Goal: Task Accomplishment & Management: Use online tool/utility

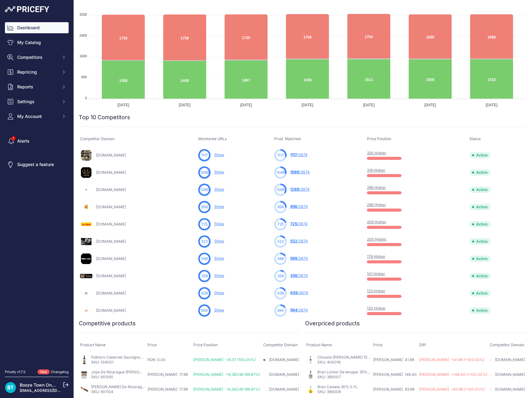
scroll to position [94, 0]
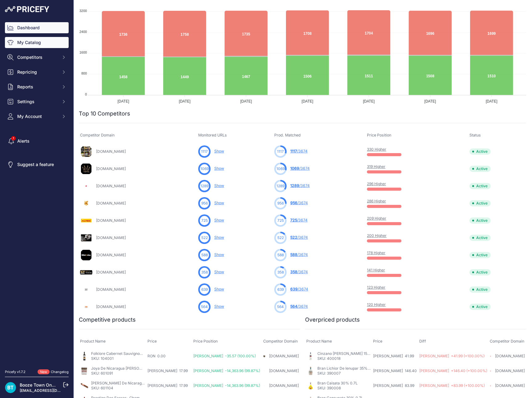
click at [39, 42] on link "My Catalog" at bounding box center [37, 42] width 64 height 11
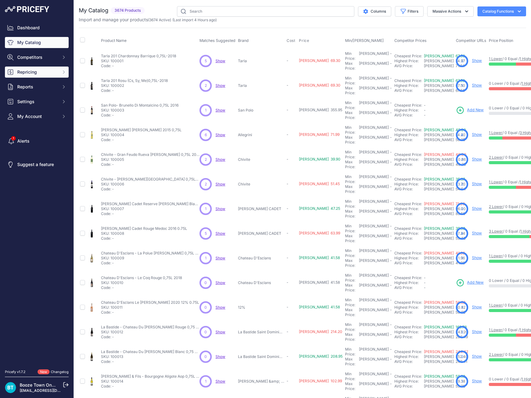
click at [44, 74] on span "Repricing" at bounding box center [37, 72] width 40 height 6
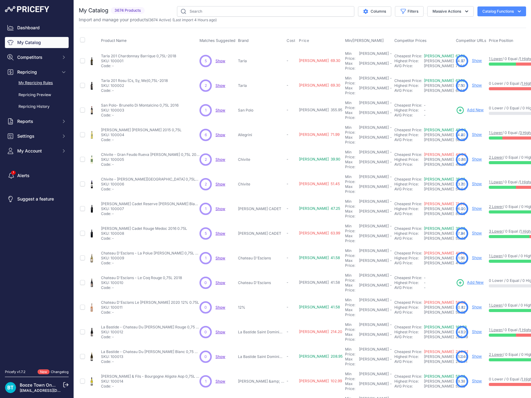
click at [43, 82] on link "My Repricing Rules" at bounding box center [37, 83] width 64 height 11
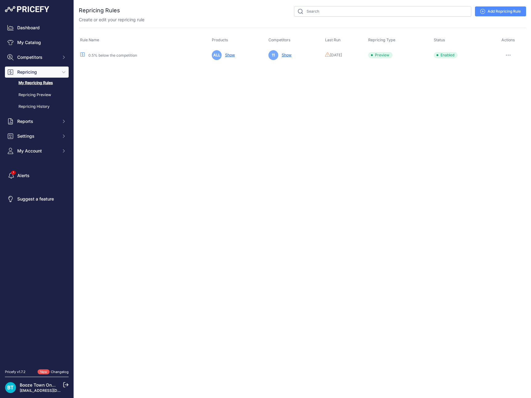
click at [509, 54] on button "button" at bounding box center [508, 55] width 12 height 9
click at [500, 86] on button "Reprice Now" at bounding box center [504, 88] width 39 height 10
click at [34, 105] on link "Repricing History" at bounding box center [37, 106] width 64 height 11
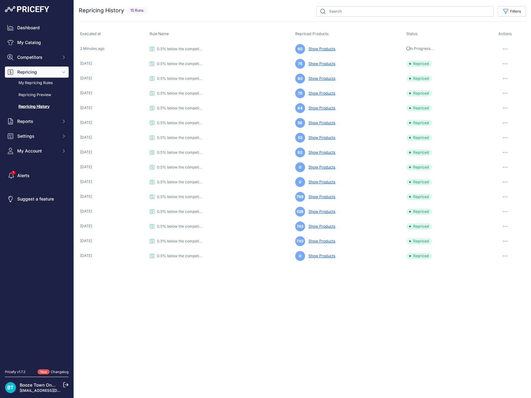
click at [42, 104] on link "Repricing History" at bounding box center [37, 106] width 64 height 11
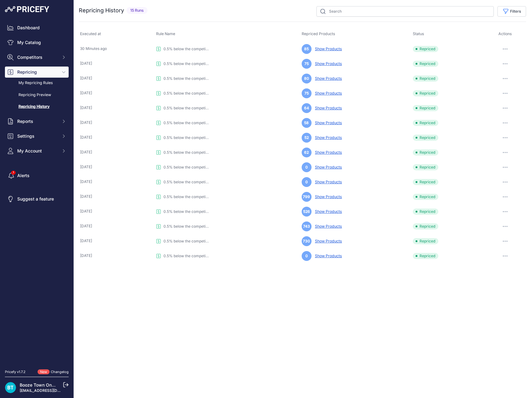
click at [331, 48] on link "Show Products" at bounding box center [327, 48] width 30 height 5
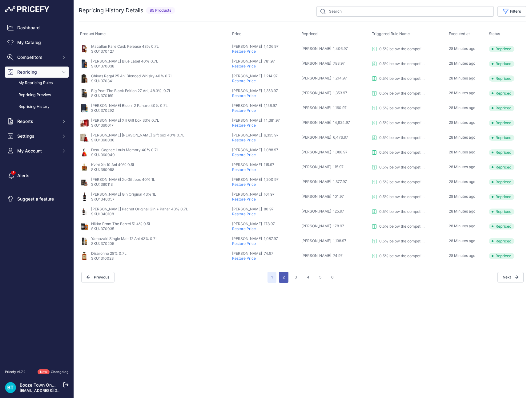
click at [282, 278] on button "2" at bounding box center [284, 276] width 10 height 11
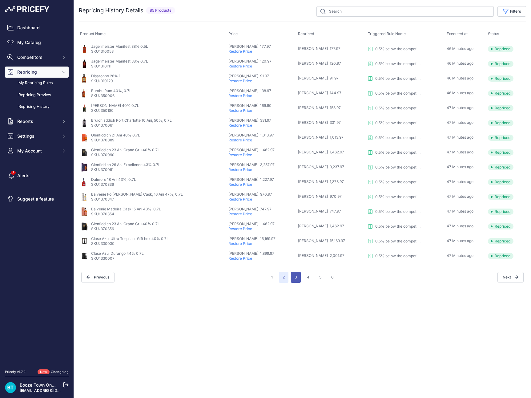
click at [295, 278] on button "3" at bounding box center [296, 276] width 10 height 11
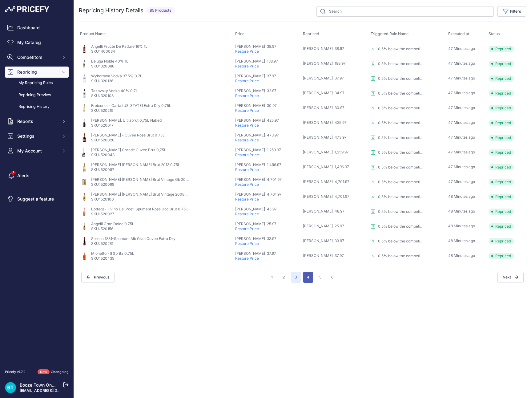
click at [309, 277] on button "4" at bounding box center [308, 276] width 10 height 11
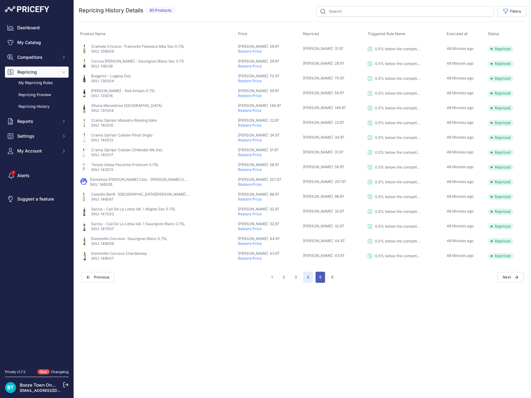
click at [321, 279] on button "5" at bounding box center [320, 276] width 10 height 11
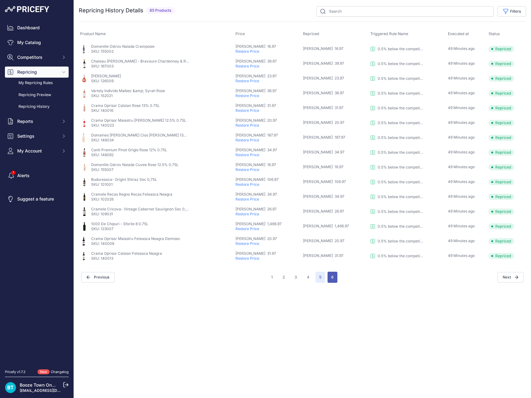
click at [332, 276] on button "6" at bounding box center [332, 276] width 10 height 11
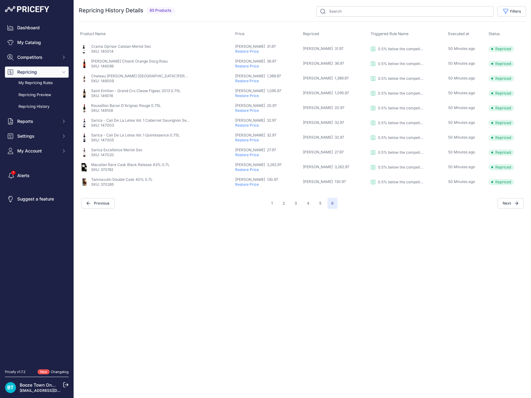
click at [151, 165] on p "Macallan Rare Cask Black Release 43% 0.7L" at bounding box center [130, 164] width 78 height 5
click at [104, 171] on p "SKU: 370192" at bounding box center [130, 169] width 78 height 5
copy p "370192"
click at [26, 28] on link "Dashboard" at bounding box center [37, 27] width 64 height 11
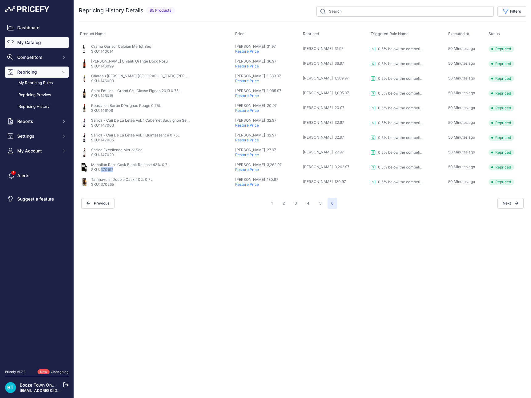
click at [33, 45] on link "My Catalog" at bounding box center [37, 42] width 64 height 11
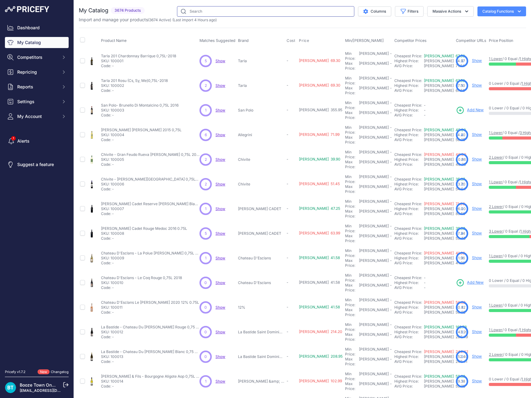
click at [225, 9] on input "text" at bounding box center [265, 11] width 177 height 10
paste input "370192"
type input "370192"
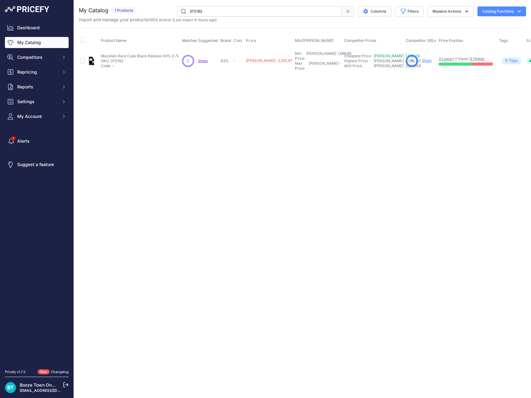
click at [422, 59] on link "Show" at bounding box center [427, 60] width 10 height 5
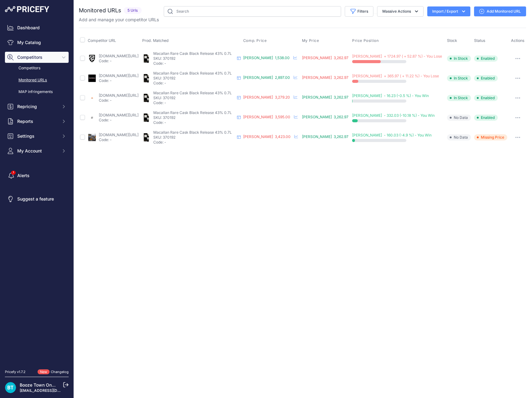
click at [138, 56] on link "[DOMAIN_NAME][URL]" at bounding box center [119, 56] width 40 height 5
click at [138, 74] on link "[DOMAIN_NAME][URL]" at bounding box center [119, 75] width 40 height 5
click at [129, 113] on link "alfadrink.ro/produse/single-malt-scotch-whisky/the-macallan-rare-cask-black-07l…" at bounding box center [119, 115] width 40 height 5
click at [141, 92] on td "finebar.ro/macallan-rare-cask-black-whisky-0-7l?gad_campaignid=18720327578&gbra…" at bounding box center [113, 98] width 55 height 20
click at [138, 96] on link "finebar.ro/macallan-rare-cask-black-whisky-0-7l?gad_campaignid=18720327578&gbra…" at bounding box center [119, 95] width 40 height 5
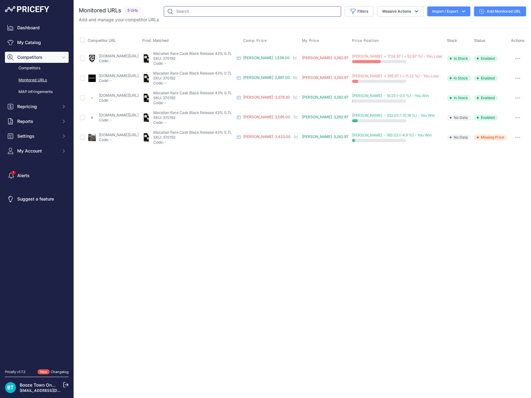
click at [206, 14] on input "text" at bounding box center [252, 11] width 177 height 10
click at [37, 38] on link "My Catalog" at bounding box center [37, 42] width 64 height 11
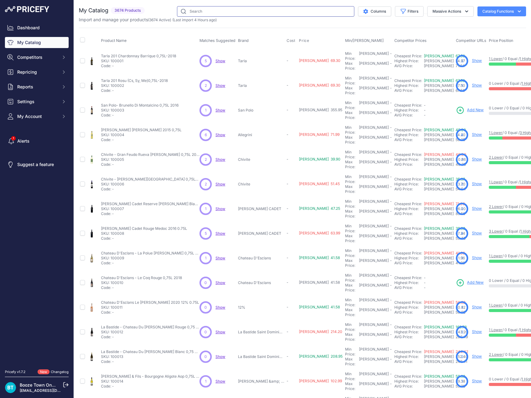
click at [240, 10] on input "text" at bounding box center [265, 11] width 177 height 10
paste input "350196"
type input "350196"
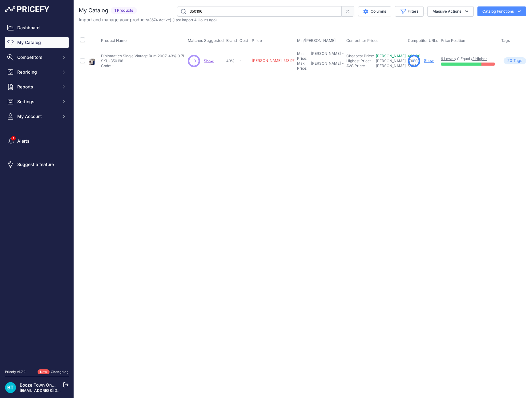
click at [212, 59] on span "Show" at bounding box center [209, 60] width 10 height 5
click at [424, 58] on link "Show" at bounding box center [429, 60] width 10 height 5
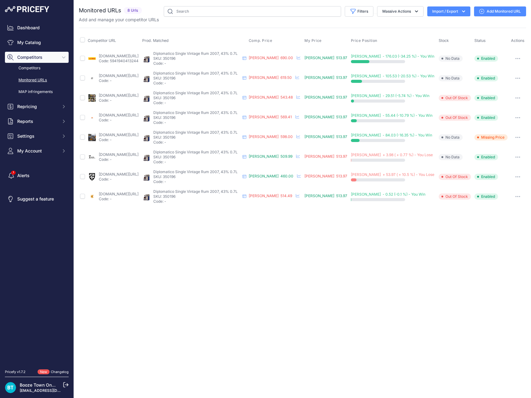
click at [138, 154] on link "[DOMAIN_NAME][URL]" at bounding box center [119, 154] width 40 height 5
